Goal: Use online tool/utility

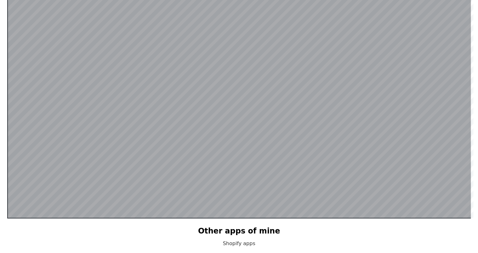
scroll to position [122, 0]
